Goal: Information Seeking & Learning: Learn about a topic

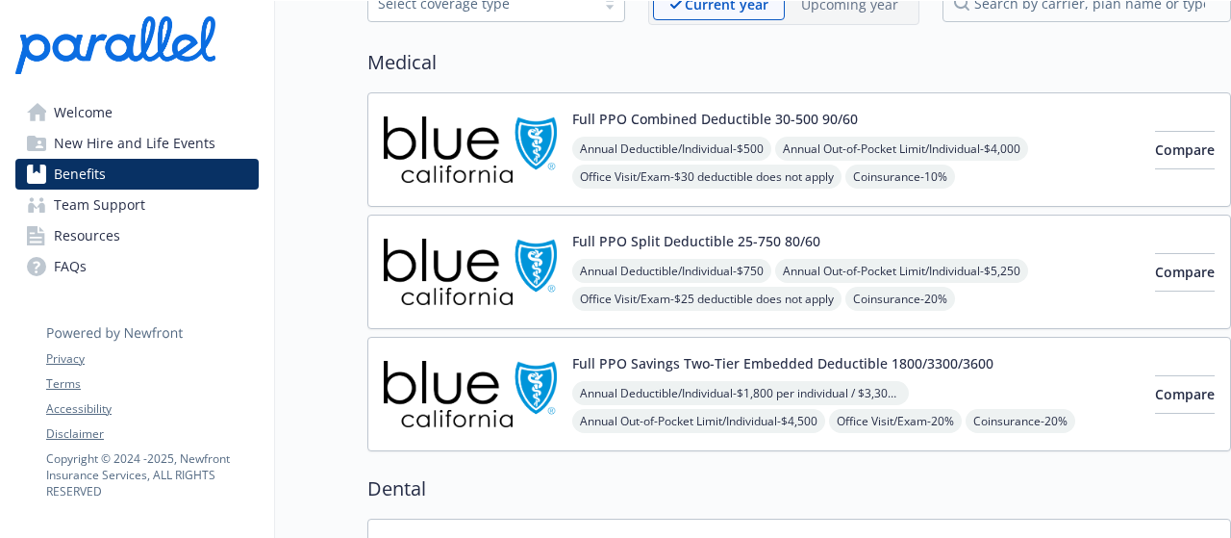
scroll to position [96, 0]
